Goal: Information Seeking & Learning: Learn about a topic

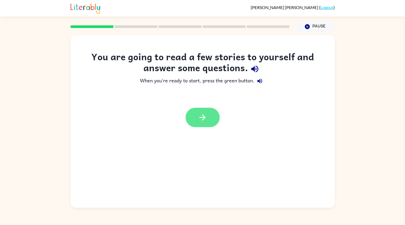
click at [210, 112] on button "button" at bounding box center [203, 117] width 34 height 19
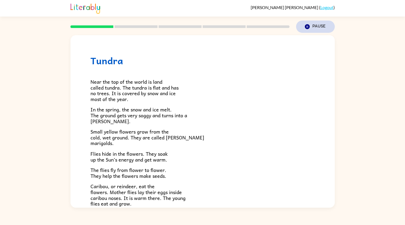
click at [312, 26] on button "Pause Pause" at bounding box center [315, 27] width 39 height 12
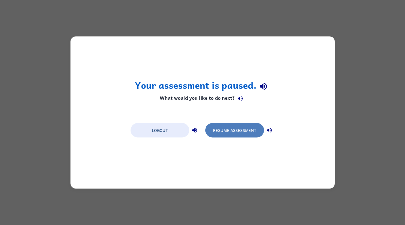
click at [236, 125] on button "Resume Assessment" at bounding box center [234, 130] width 59 height 14
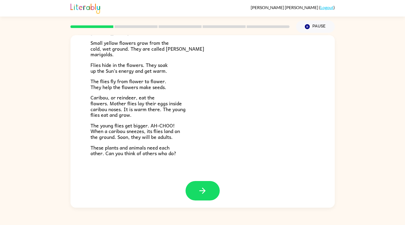
scroll to position [89, 0]
click at [194, 183] on button "button" at bounding box center [203, 190] width 34 height 19
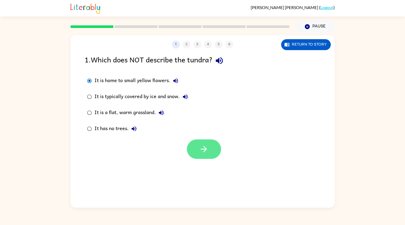
click at [208, 146] on icon "button" at bounding box center [203, 149] width 9 height 9
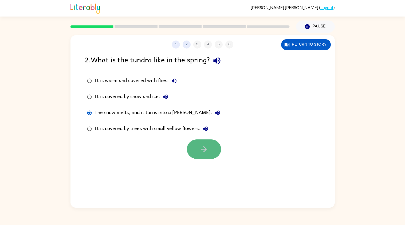
click at [209, 145] on button "button" at bounding box center [204, 149] width 34 height 19
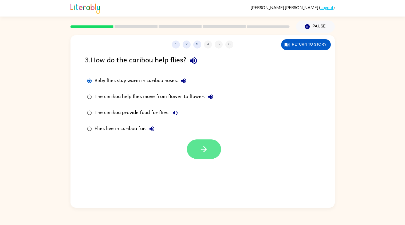
click at [203, 147] on icon "button" at bounding box center [203, 149] width 9 height 9
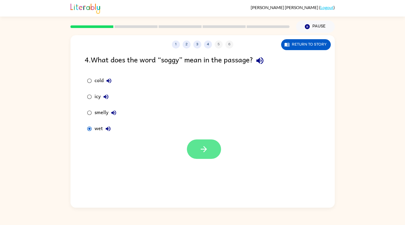
click at [208, 148] on icon "button" at bounding box center [203, 149] width 9 height 9
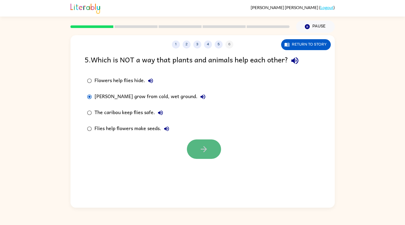
click at [204, 149] on icon "button" at bounding box center [203, 149] width 9 height 9
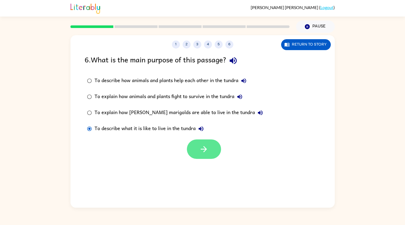
click at [208, 150] on icon "button" at bounding box center [203, 149] width 9 height 9
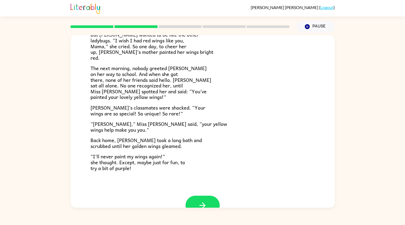
scroll to position [128, 0]
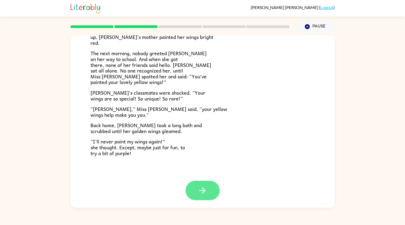
click at [208, 187] on button "button" at bounding box center [203, 190] width 34 height 19
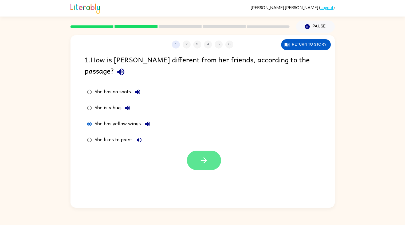
click at [212, 151] on button "button" at bounding box center [204, 160] width 34 height 19
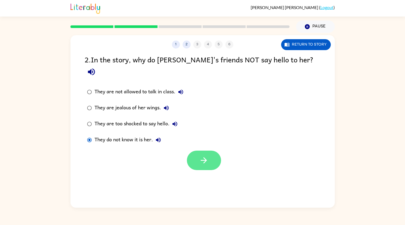
click at [207, 156] on icon "button" at bounding box center [203, 160] width 9 height 9
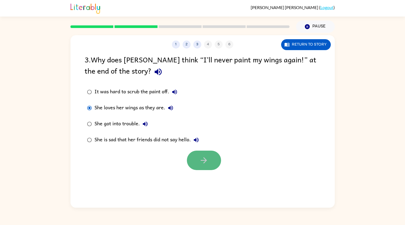
click at [203, 165] on icon "button" at bounding box center [203, 160] width 9 height 9
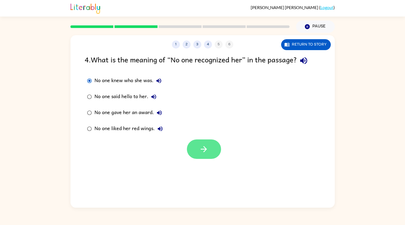
click at [204, 155] on button "button" at bounding box center [204, 149] width 34 height 19
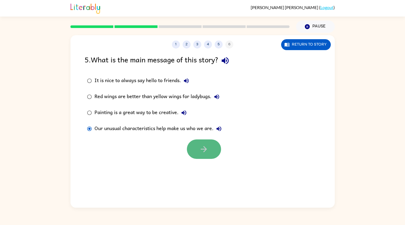
click at [203, 140] on button "button" at bounding box center [204, 149] width 34 height 19
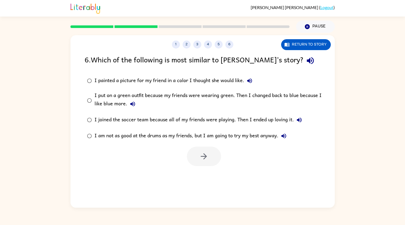
click at [171, 138] on div "I am not as good at the drums as my friends, but I am going to try my best anyw…" at bounding box center [191, 136] width 195 height 11
click at [204, 152] on icon "button" at bounding box center [203, 156] width 9 height 9
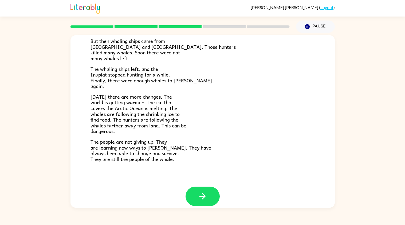
scroll to position [159, 0]
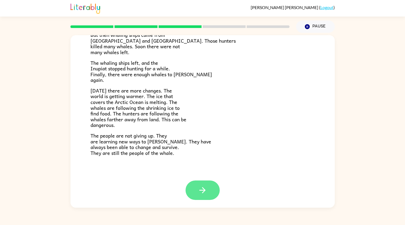
click at [203, 190] on icon "button" at bounding box center [202, 190] width 6 height 6
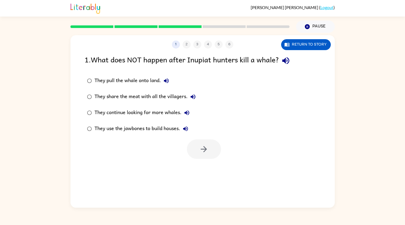
scroll to position [0, 0]
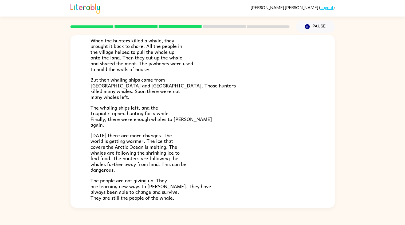
scroll to position [159, 0]
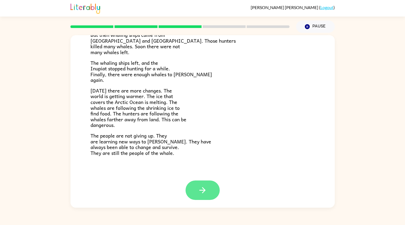
click at [196, 181] on button "button" at bounding box center [203, 190] width 34 height 19
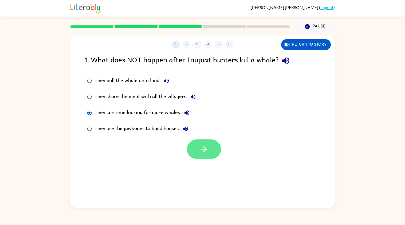
click at [202, 151] on icon "button" at bounding box center [203, 149] width 9 height 9
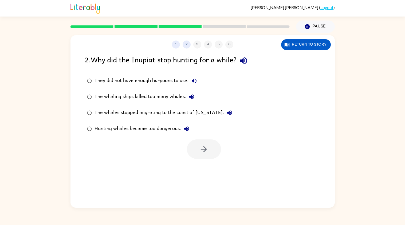
click at [120, 90] on label "The whaling ships killed too many whales." at bounding box center [160, 97] width 156 height 16
click at [205, 148] on icon "button" at bounding box center [204, 149] width 6 height 6
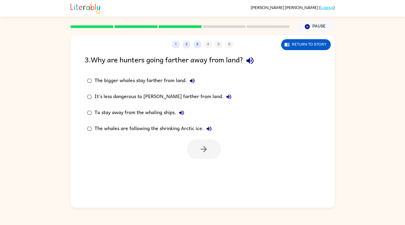
click at [109, 112] on div "To stay away from the whaling ships." at bounding box center [140, 113] width 92 height 11
click at [204, 152] on icon "button" at bounding box center [203, 149] width 9 height 9
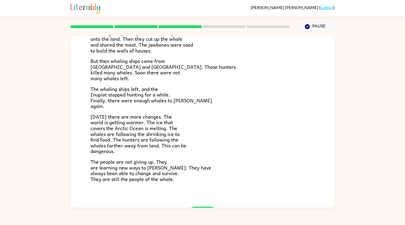
scroll to position [159, 0]
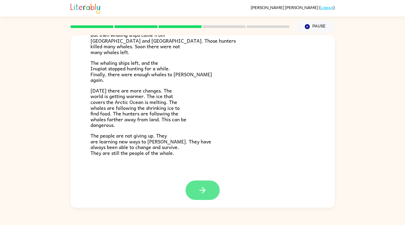
click at [202, 187] on icon "button" at bounding box center [202, 190] width 9 height 9
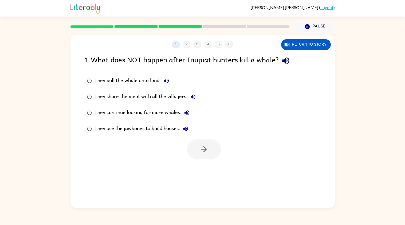
click at [131, 113] on div "They continue looking for more whales." at bounding box center [143, 113] width 98 height 11
click at [205, 146] on icon "button" at bounding box center [203, 149] width 9 height 9
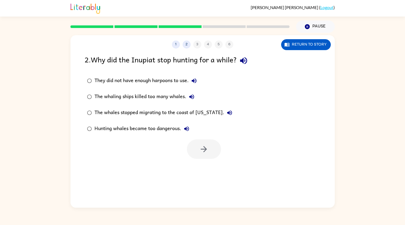
click at [97, 88] on label "They did not have enough harpoons to use." at bounding box center [160, 81] width 156 height 16
click at [200, 151] on icon "button" at bounding box center [203, 149] width 9 height 9
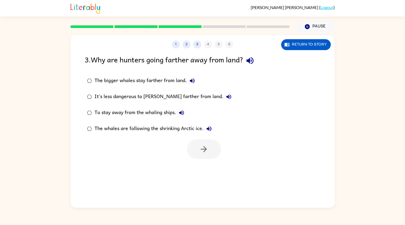
click at [120, 99] on div "It's less dangerous to [PERSON_NAME] farther from land." at bounding box center [164, 97] width 140 height 11
click at [200, 154] on icon "button" at bounding box center [203, 149] width 9 height 9
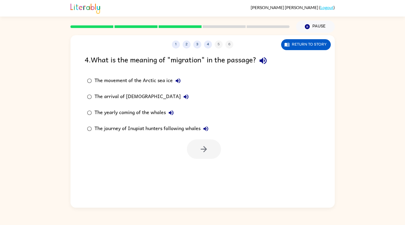
click at [127, 113] on div "The yearly coming of the whales" at bounding box center [135, 113] width 82 height 11
click at [210, 157] on button "button" at bounding box center [204, 149] width 34 height 19
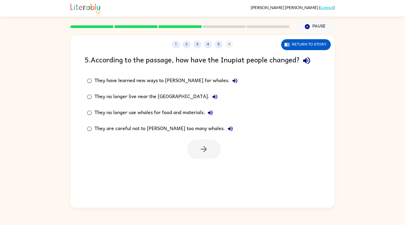
click at [141, 129] on div "They are careful not to hunt too many whales." at bounding box center [164, 129] width 141 height 11
click at [198, 157] on button "button" at bounding box center [204, 149] width 34 height 19
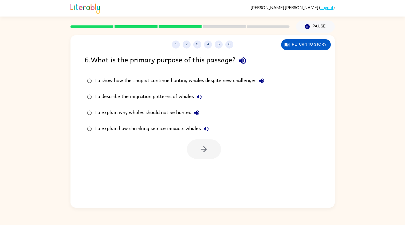
click at [140, 73] on label "To show how the Inupiat continue hunting whales despite new challenges" at bounding box center [176, 81] width 188 height 16
click at [203, 149] on icon "button" at bounding box center [203, 149] width 9 height 9
click at [202, 150] on div at bounding box center [204, 149] width 34 height 19
click at [215, 163] on div "1 2 3 4 5 6 Return to story 6 . What is the primary purpose of this passage? To…" at bounding box center [202, 121] width 264 height 173
click at [203, 157] on div at bounding box center [204, 149] width 34 height 19
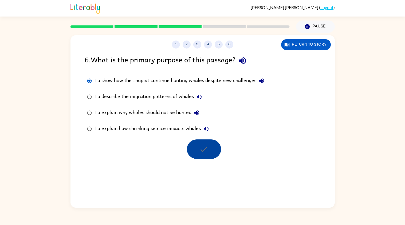
click at [217, 154] on div at bounding box center [204, 149] width 34 height 19
click at [225, 160] on div "1 2 3 4 5 6 Return to story 6 . What is the primary purpose of this passage? To…" at bounding box center [202, 121] width 264 height 173
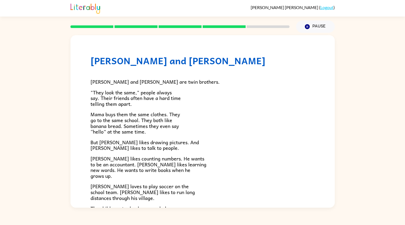
scroll to position [95, 0]
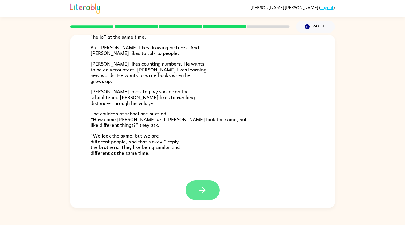
click at [200, 186] on icon "button" at bounding box center [202, 190] width 9 height 9
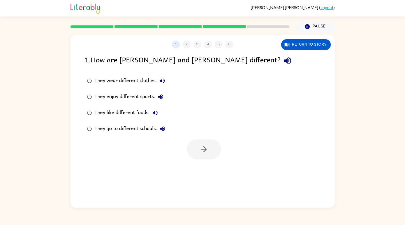
scroll to position [0, 0]
click at [124, 91] on label "They enjoy different sports." at bounding box center [126, 97] width 89 height 16
click at [201, 151] on icon "button" at bounding box center [203, 149] width 9 height 9
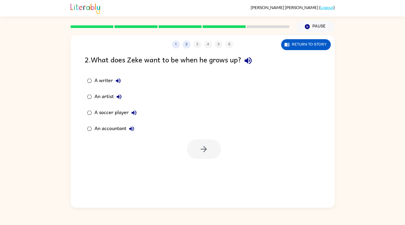
click at [107, 127] on div "An accountant" at bounding box center [115, 129] width 42 height 11
click at [204, 148] on icon "button" at bounding box center [203, 149] width 9 height 9
click at [105, 128] on div "Confused" at bounding box center [109, 129] width 31 height 11
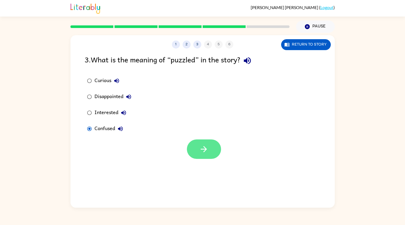
click at [209, 149] on button "button" at bounding box center [204, 149] width 34 height 19
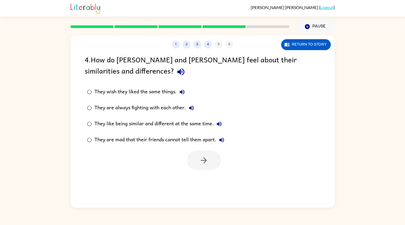
click at [147, 120] on div "They like being similar and different at the same time." at bounding box center [159, 124] width 130 height 11
click at [203, 158] on icon "button" at bounding box center [203, 160] width 9 height 9
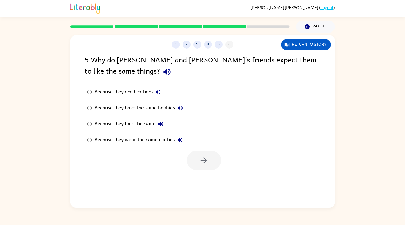
click at [125, 128] on div "Because they look the same" at bounding box center [130, 124] width 72 height 11
click at [197, 168] on button "button" at bounding box center [204, 160] width 34 height 19
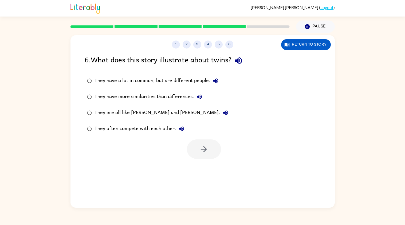
click at [160, 69] on div "6 . What does this story illustrate about twins? They have a lot in common, but…" at bounding box center [202, 106] width 264 height 105
click at [164, 79] on div "They have a lot in common, but are different people." at bounding box center [157, 81] width 127 height 11
click at [202, 157] on button "button" at bounding box center [204, 149] width 34 height 19
